Goal: Task Accomplishment & Management: Complete application form

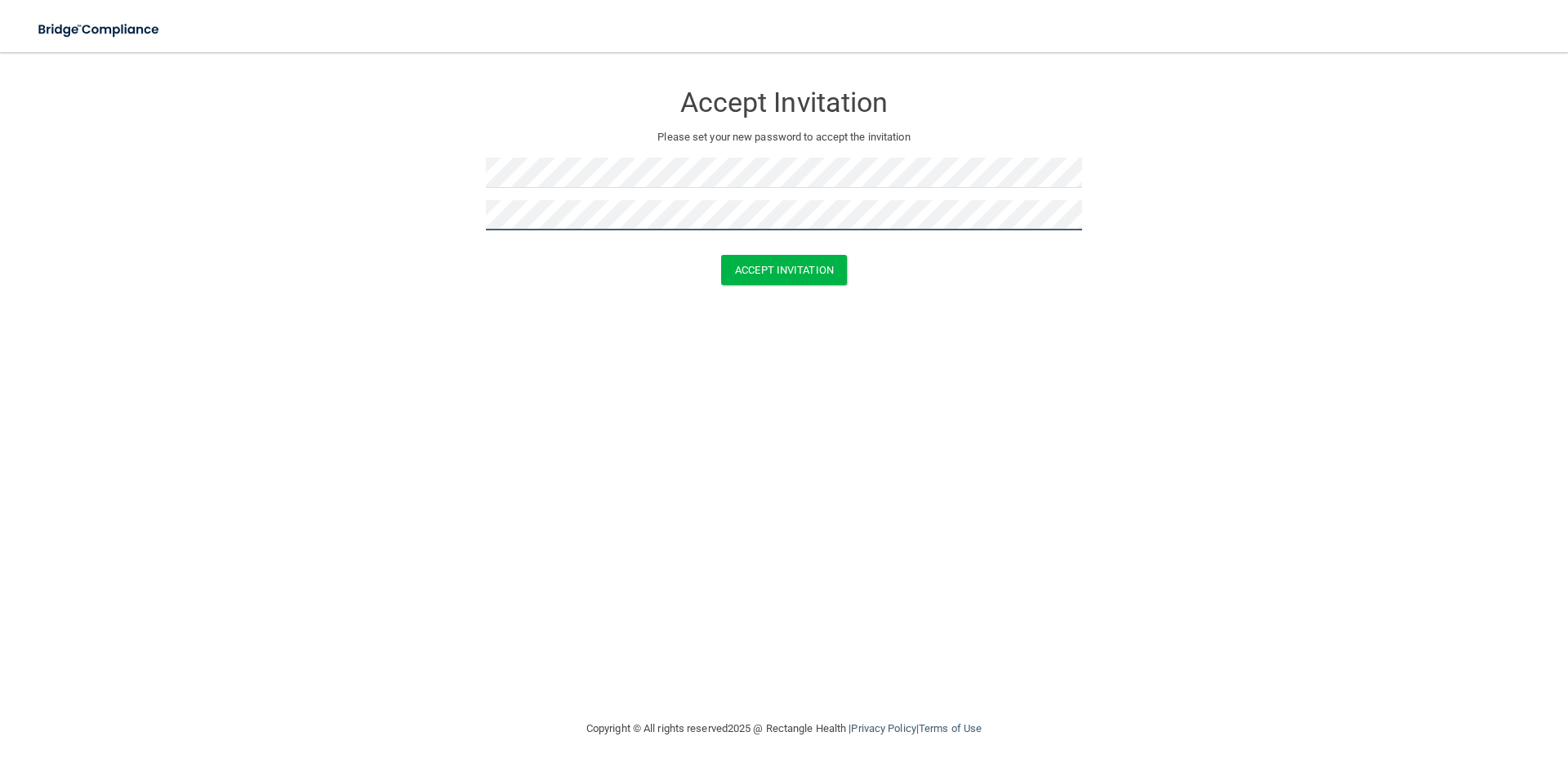
click at [721, 255] on button "Accept Invitation" at bounding box center [784, 270] width 126 height 30
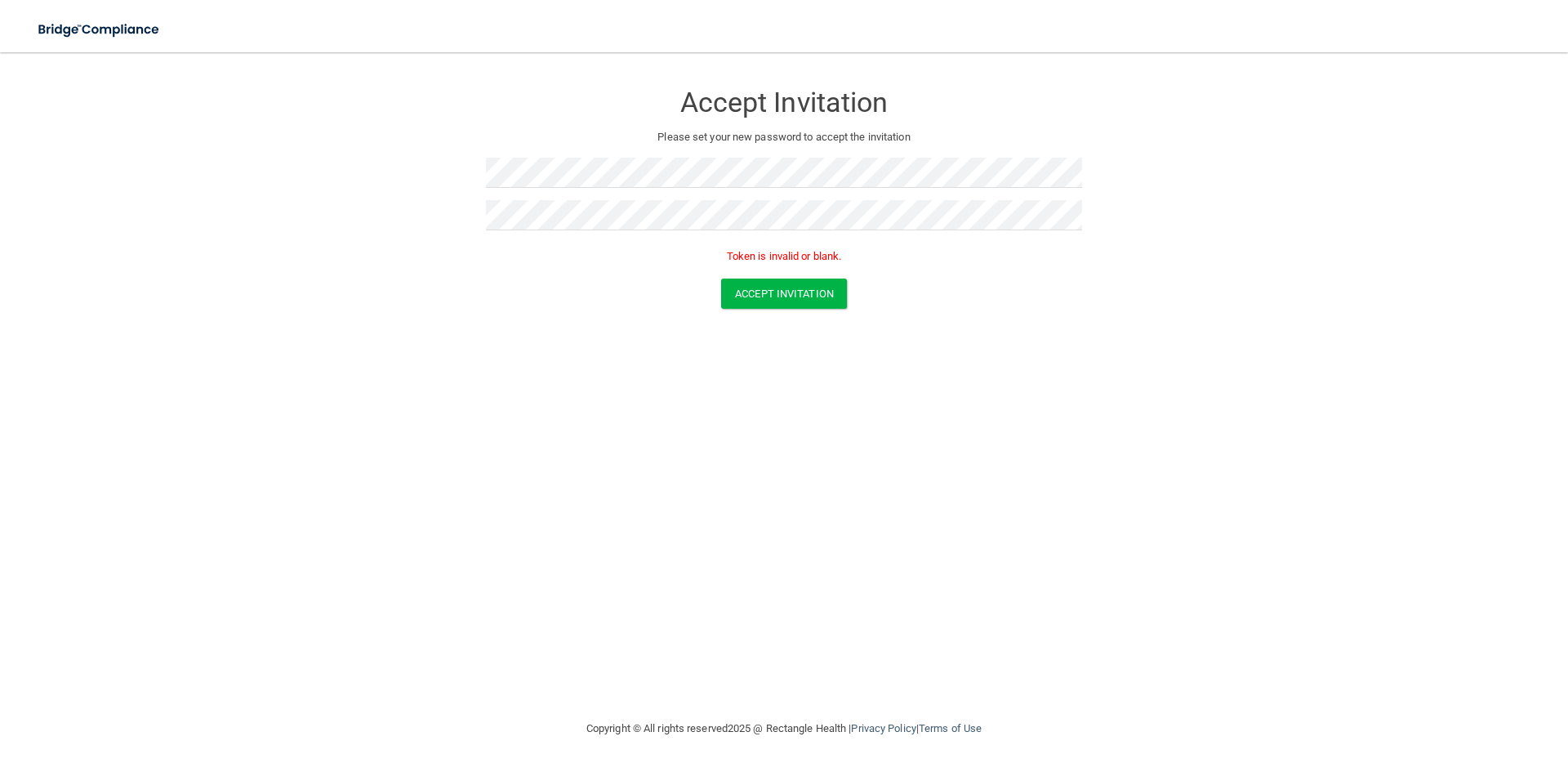
click at [809, 334] on div "Accept Invitation Please set your new password to accept the invitation Token i…" at bounding box center [784, 385] width 1503 height 634
click at [790, 300] on button "Accept Invitation" at bounding box center [784, 294] width 126 height 30
click at [486, 434] on div "Accept Invitation Please set your new password to accept the invitation Accept …" at bounding box center [784, 385] width 1503 height 634
click at [753, 264] on button "Accept Invitation" at bounding box center [784, 270] width 126 height 30
drag, startPoint x: 592, startPoint y: 567, endPoint x: 614, endPoint y: 538, distance: 36.4
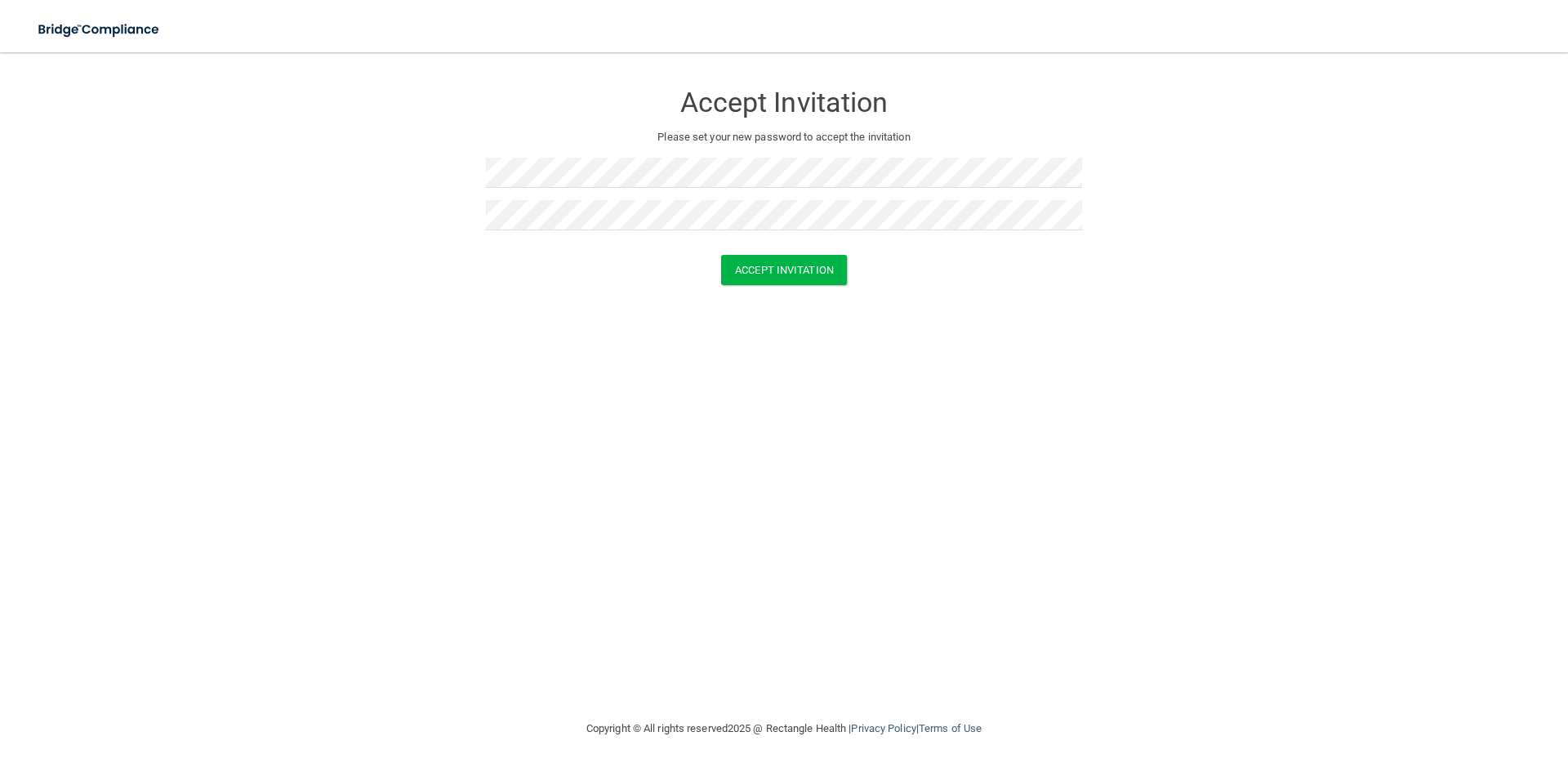
click at [592, 567] on div "Accept Invitation Please set your new password to accept the invitation Accept …" at bounding box center [784, 385] width 1503 height 634
click at [749, 286] on form "Accept Invitation Please set your new password to accept the invitation Accept …" at bounding box center [784, 186] width 1503 height 236
click at [754, 268] on button "Accept Invitation" at bounding box center [784, 270] width 126 height 30
